Goal: Information Seeking & Learning: Learn about a topic

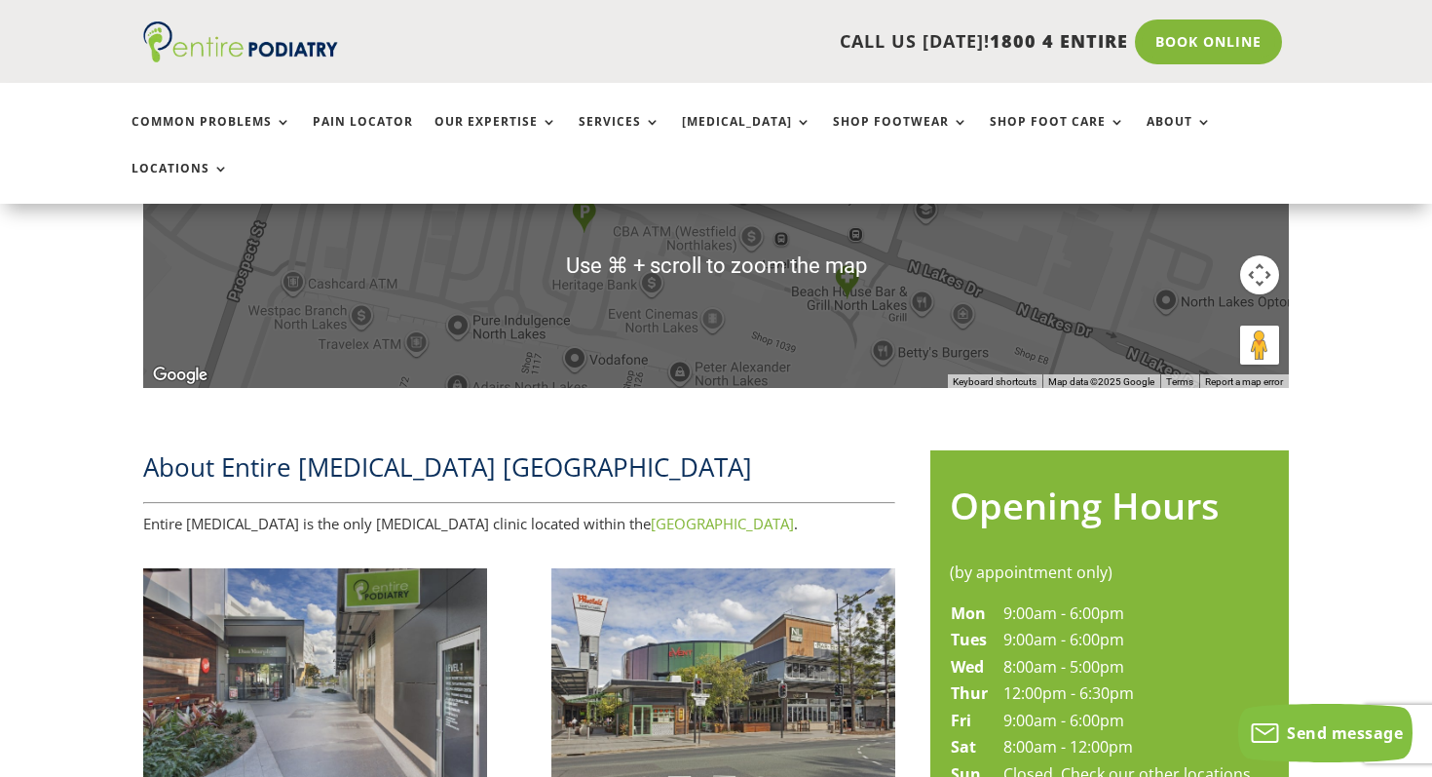
scroll to position [604, 0]
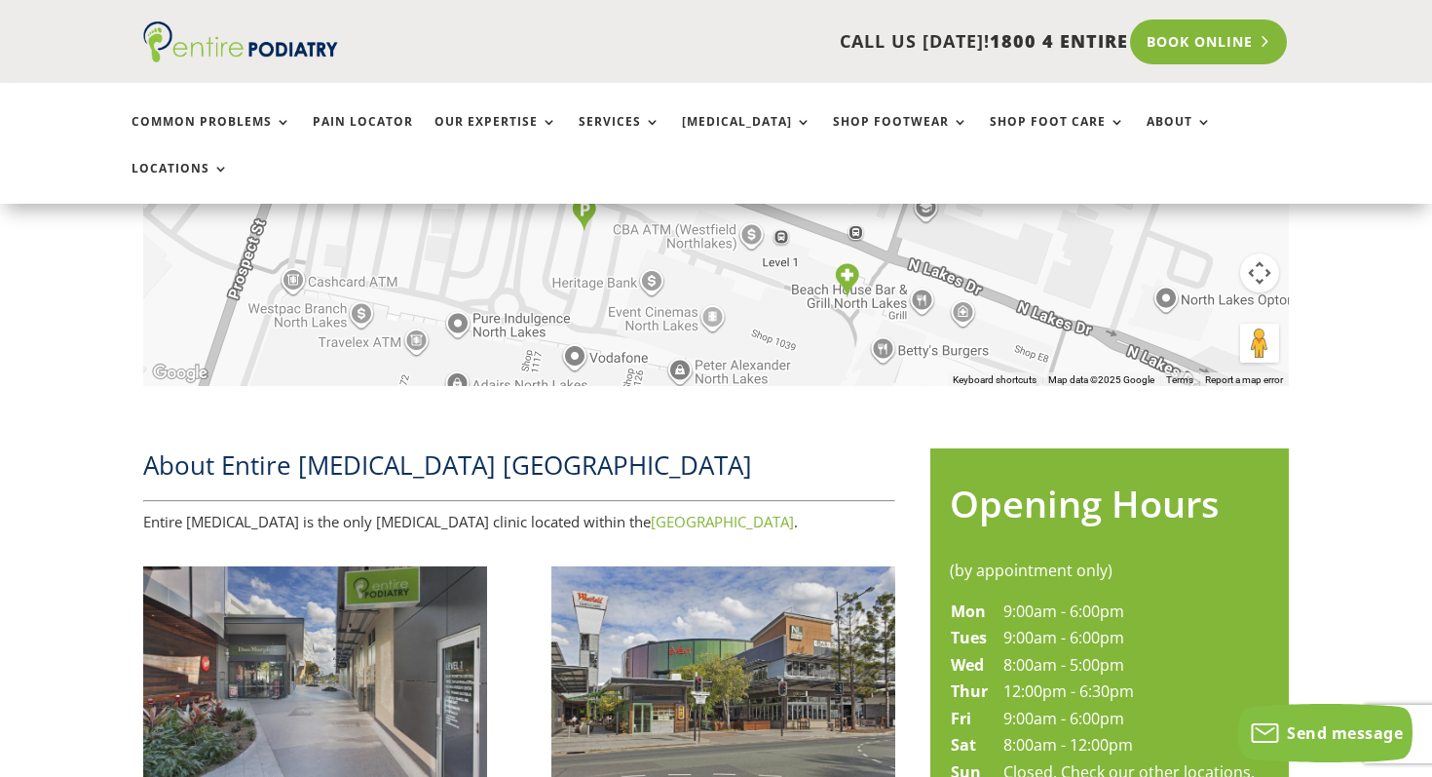
click at [1171, 53] on link "Book Online" at bounding box center [1208, 41] width 157 height 45
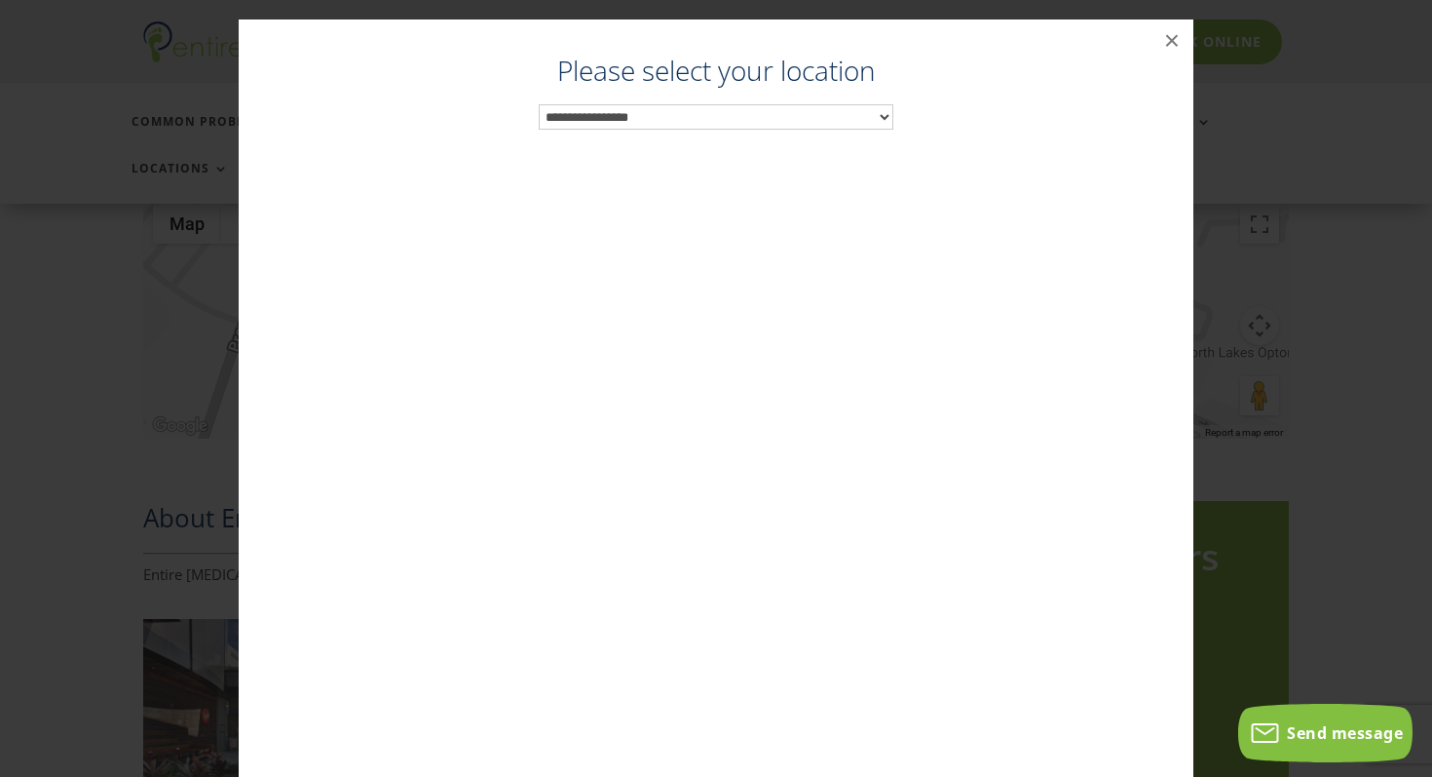
scroll to position [550, 0]
click at [823, 105] on select "**********" at bounding box center [717, 116] width 356 height 25
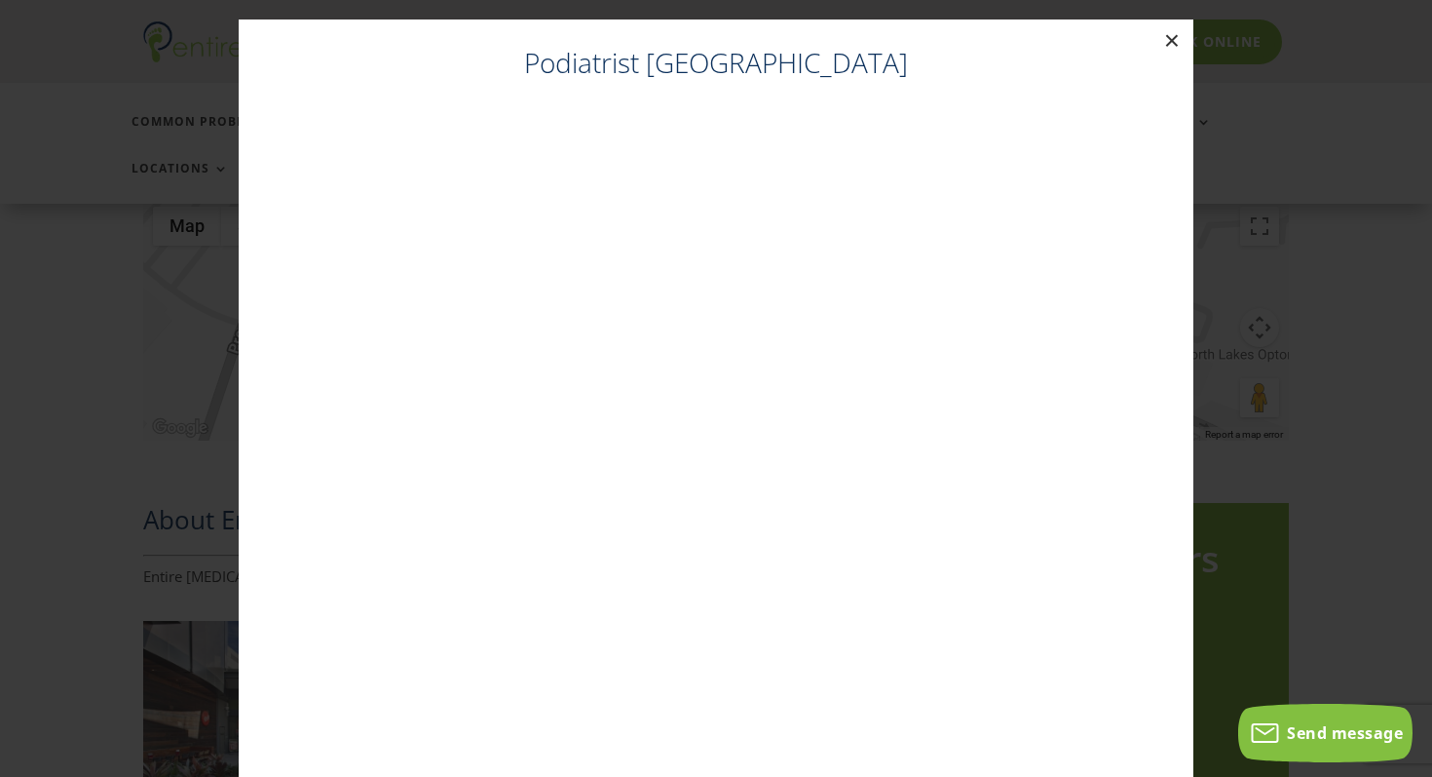
click at [1179, 40] on button "×" at bounding box center [1172, 40] width 43 height 43
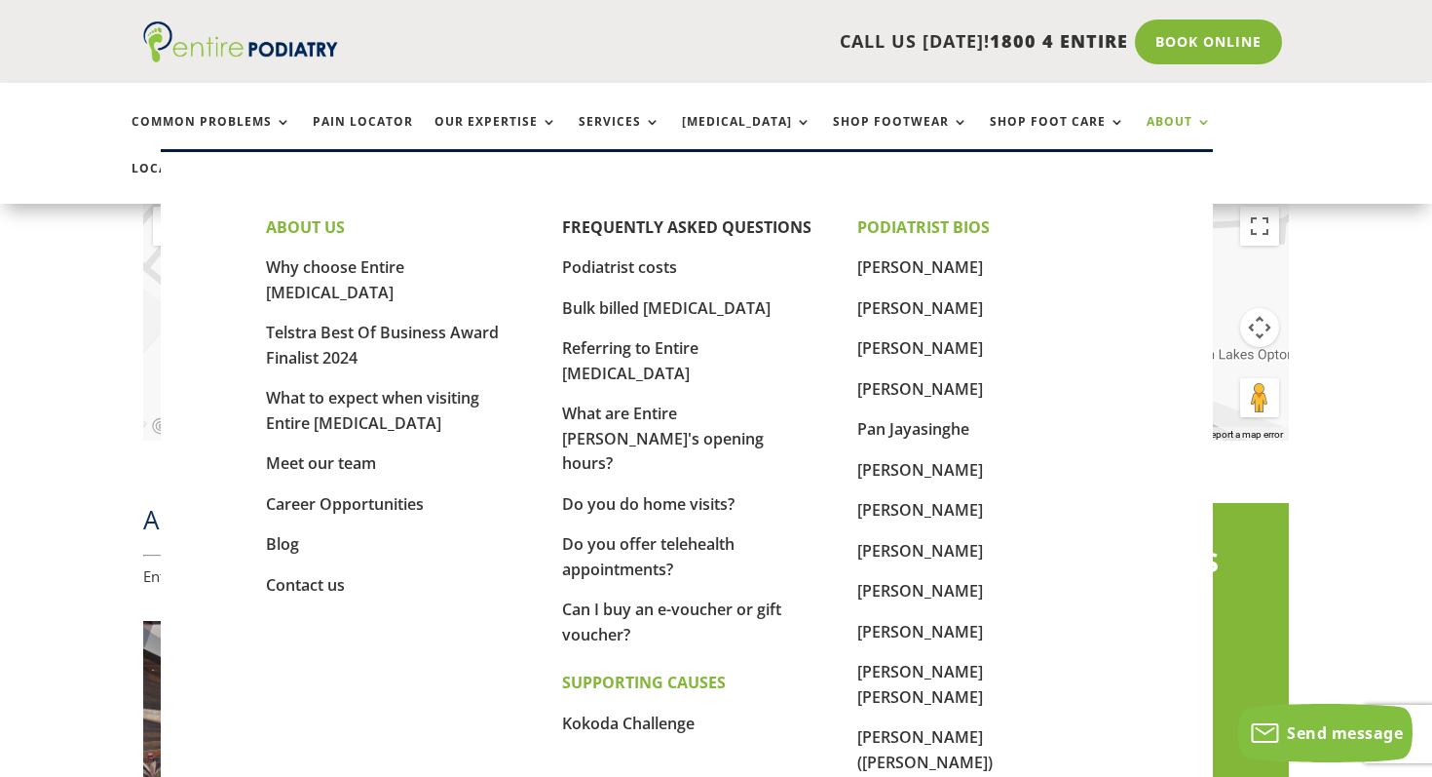
click at [1147, 124] on link "About" at bounding box center [1179, 136] width 65 height 42
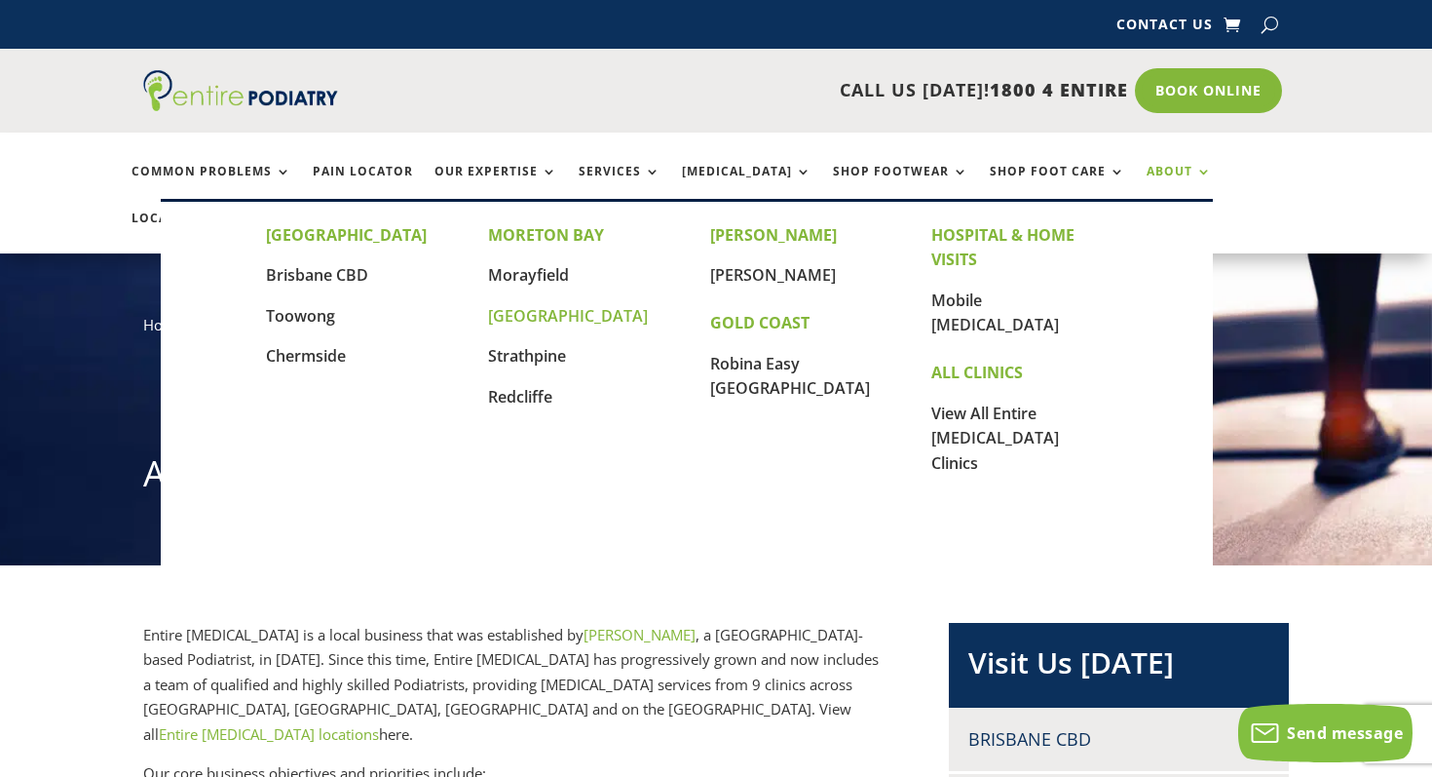
click at [558, 320] on link "[GEOGRAPHIC_DATA]" at bounding box center [568, 315] width 160 height 21
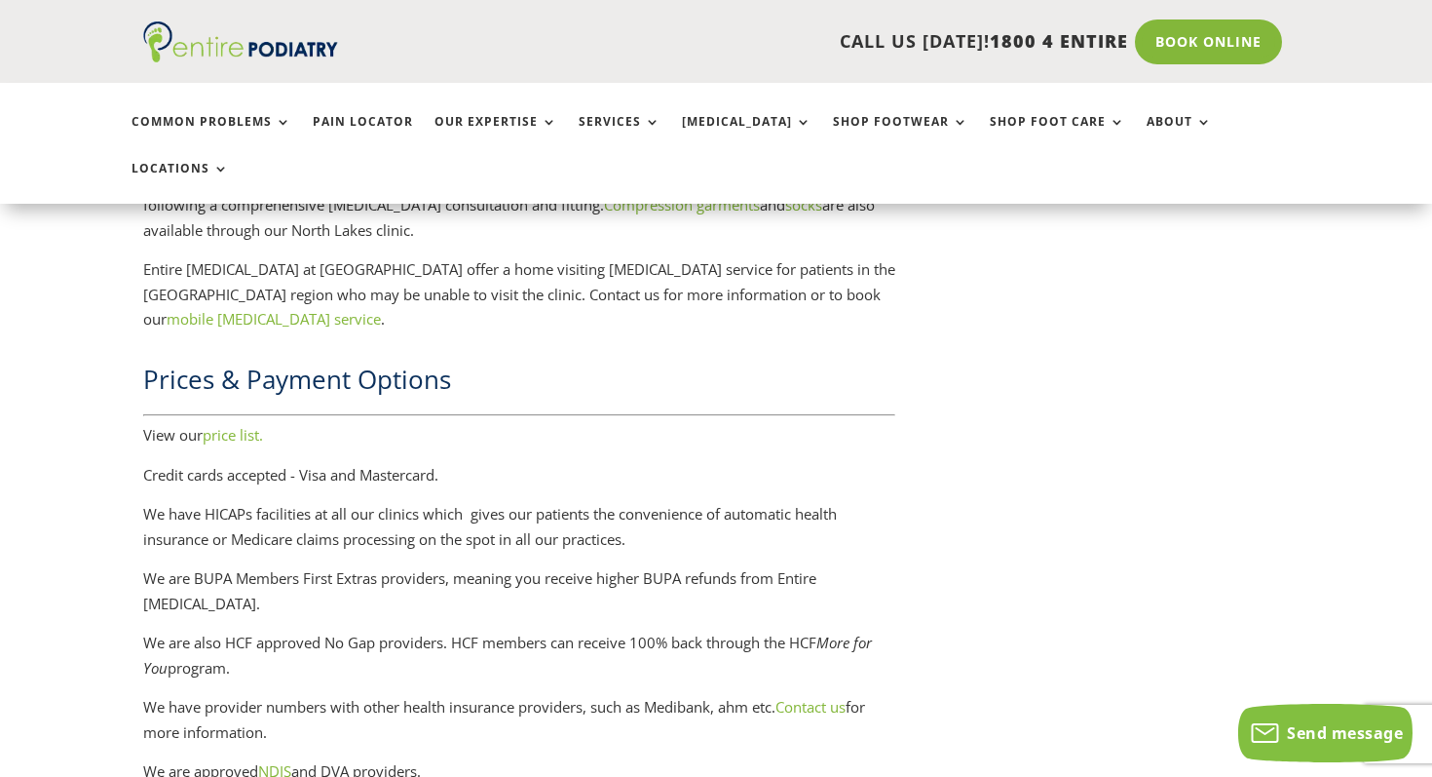
scroll to position [3244, 0]
click at [242, 424] on link "price list." at bounding box center [233, 433] width 60 height 19
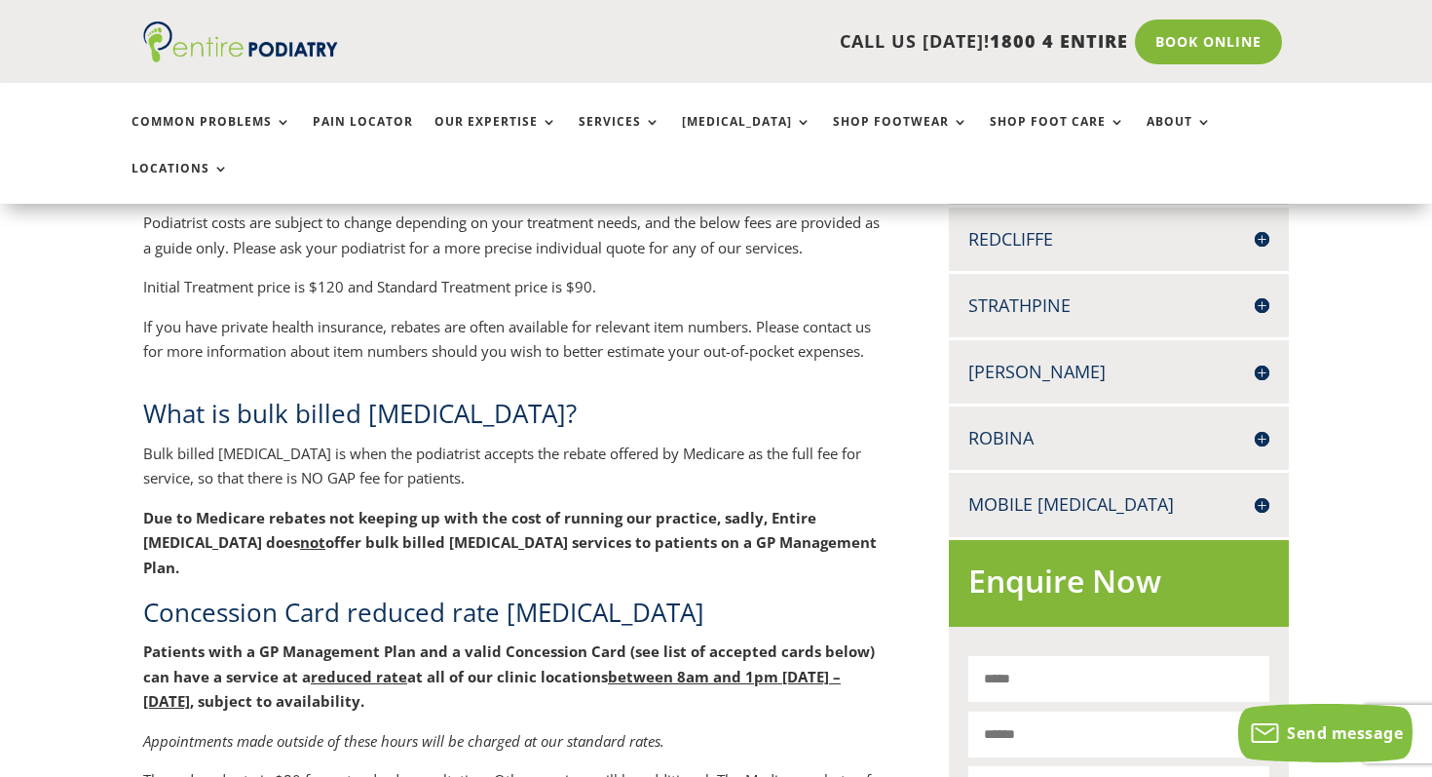
scroll to position [812, 0]
